Goal: Find specific page/section: Find specific page/section

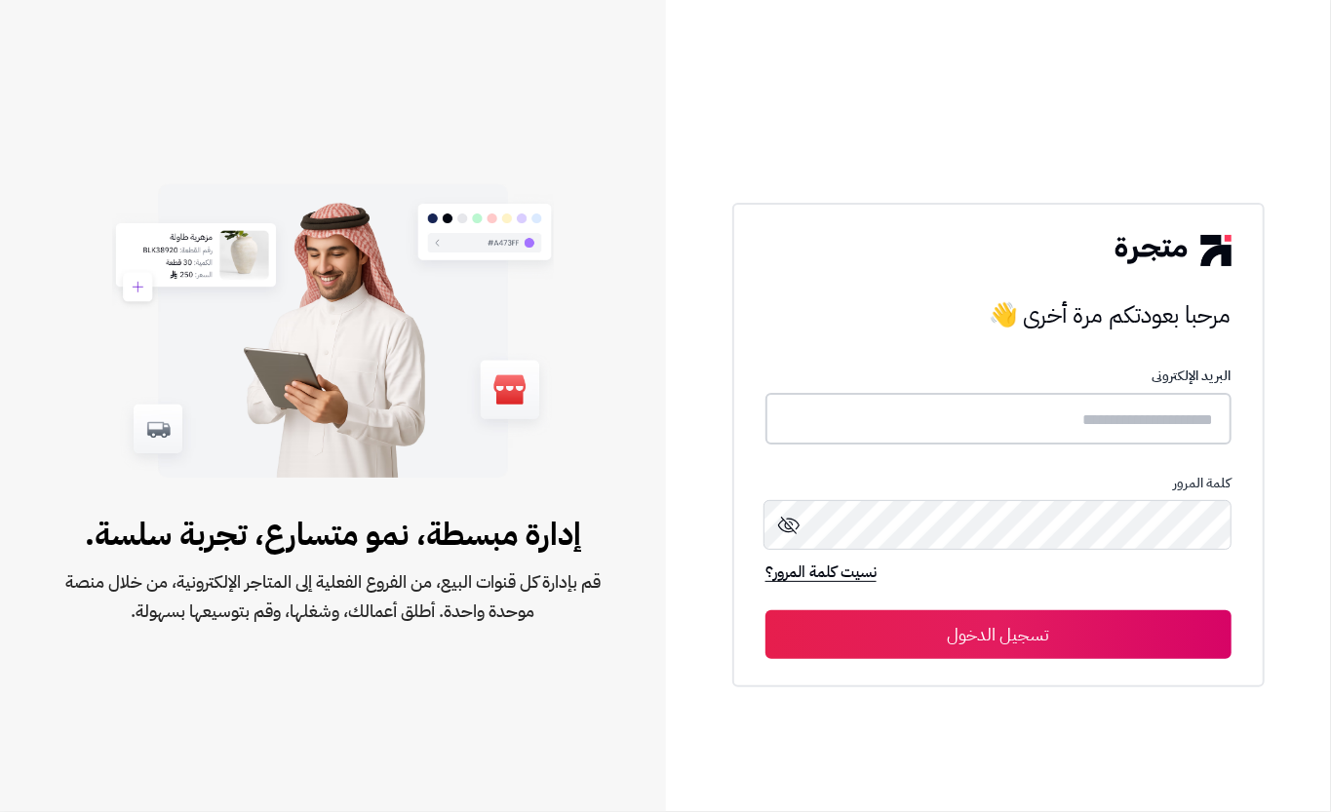
click at [1118, 398] on input "text" at bounding box center [999, 419] width 466 height 52
type input "****"
click at [1042, 648] on button "تسجيل الدخول" at bounding box center [999, 634] width 466 height 49
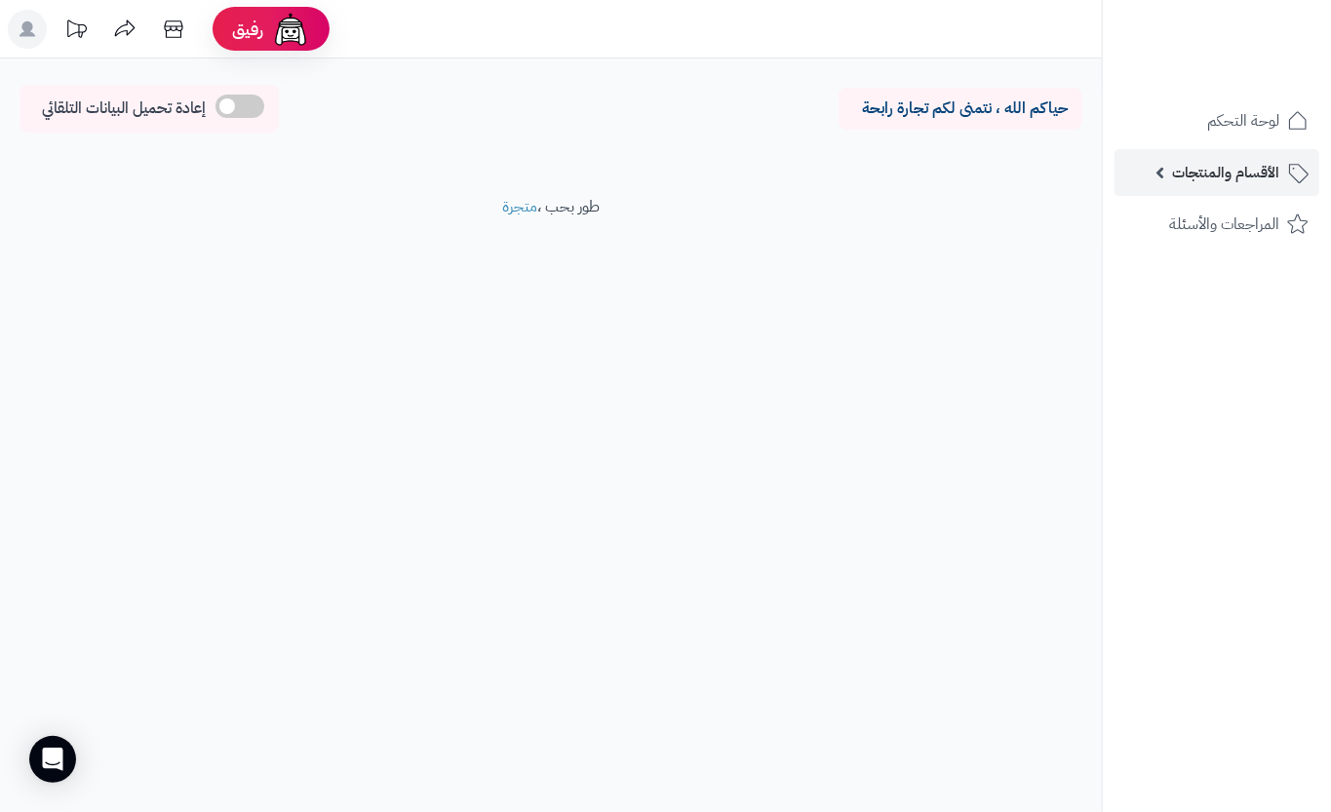
click at [1155, 183] on link "الأقسام والمنتجات" at bounding box center [1217, 172] width 205 height 47
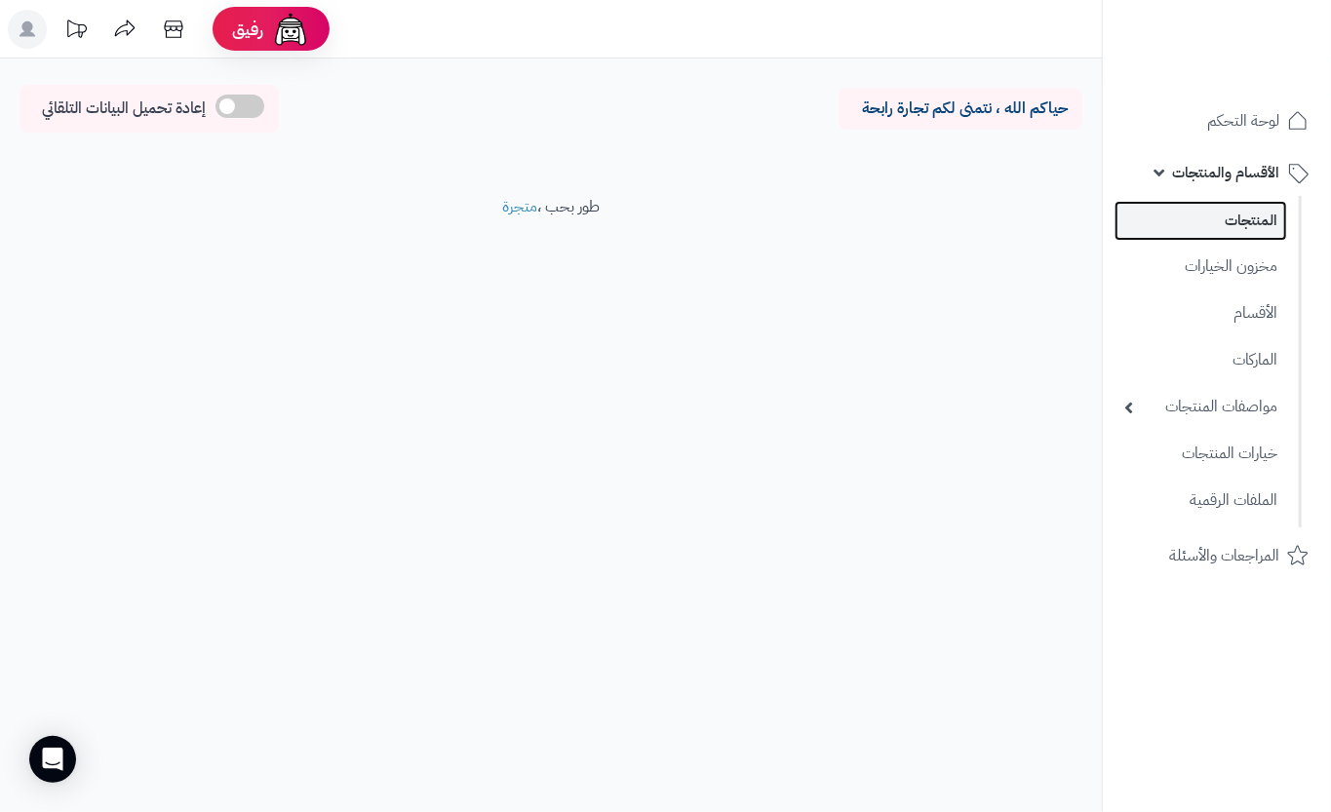
click at [1213, 230] on link "المنتجات" at bounding box center [1201, 221] width 173 height 40
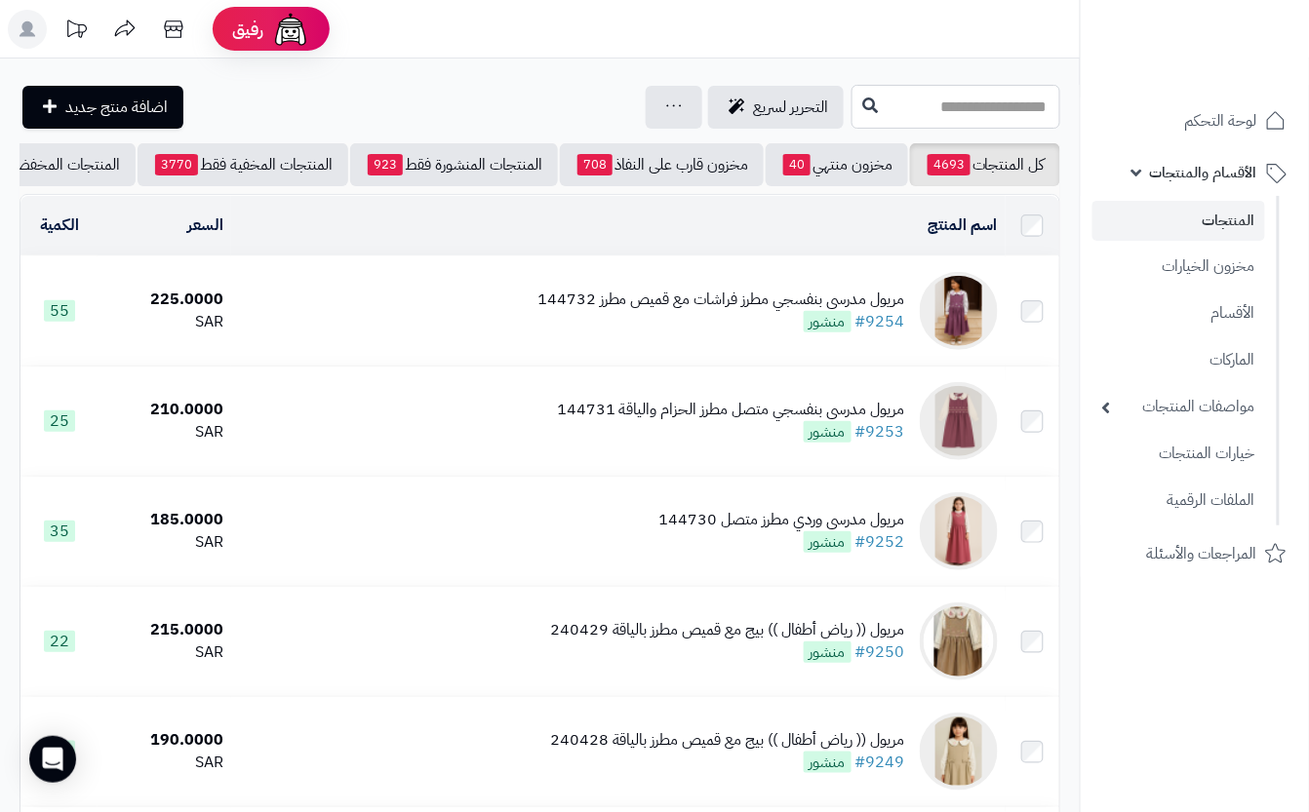
click at [923, 109] on input "text" at bounding box center [955, 107] width 209 height 44
